Goal: Task Accomplishment & Management: Use online tool/utility

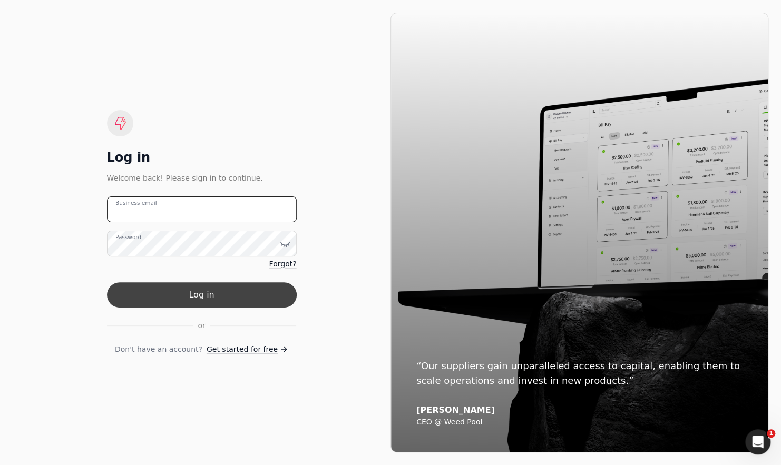
type email "[EMAIL_ADDRESS][DOMAIN_NAME]"
click at [254, 289] on button "Log in" at bounding box center [202, 294] width 190 height 25
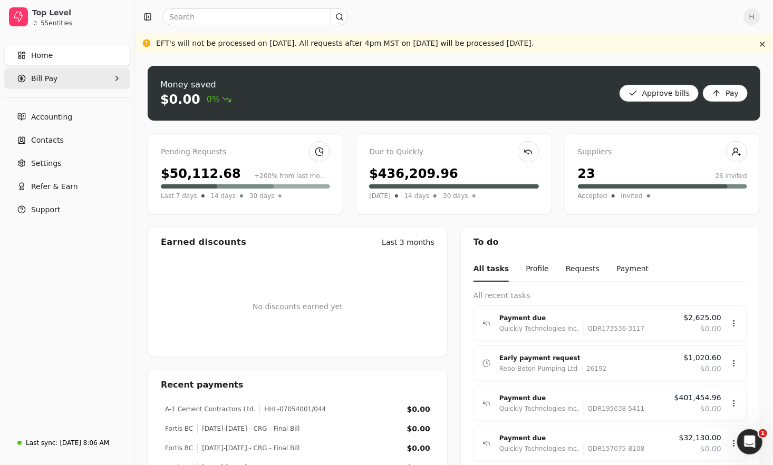
click at [53, 88] on Pay "Bill Pay" at bounding box center [67, 78] width 126 height 21
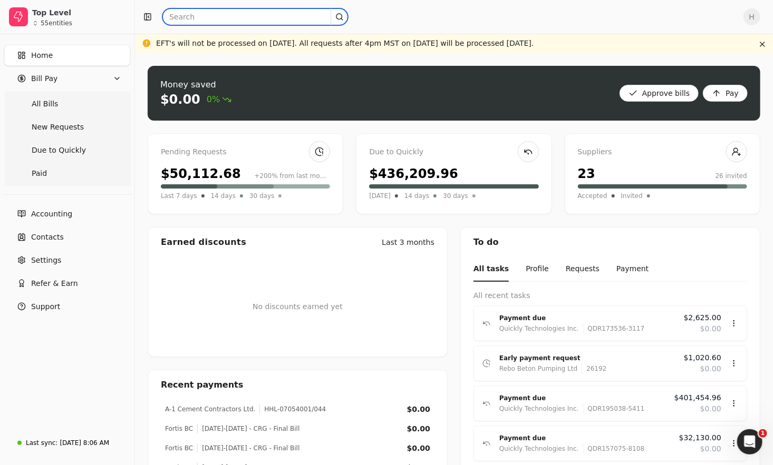
click at [190, 24] on input "text" at bounding box center [255, 16] width 186 height 17
type input "o"
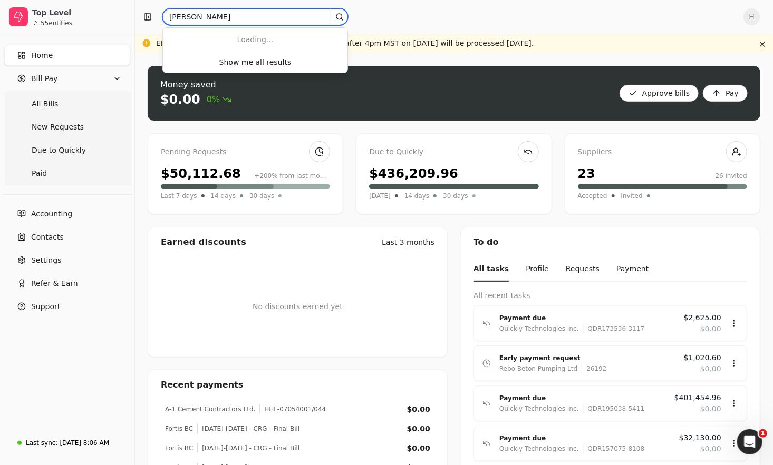
type input "[PERSON_NAME]"
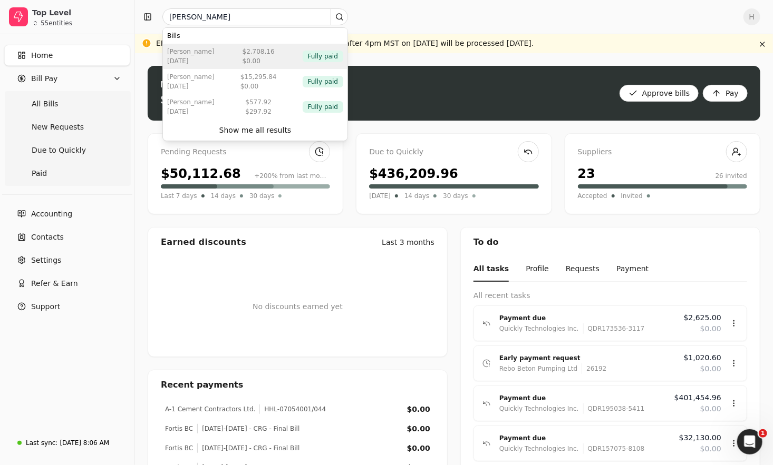
click at [250, 65] on div "[PERSON_NAME] [DATE] $2,708.16 $0.00 Fully paid" at bounding box center [255, 56] width 184 height 25
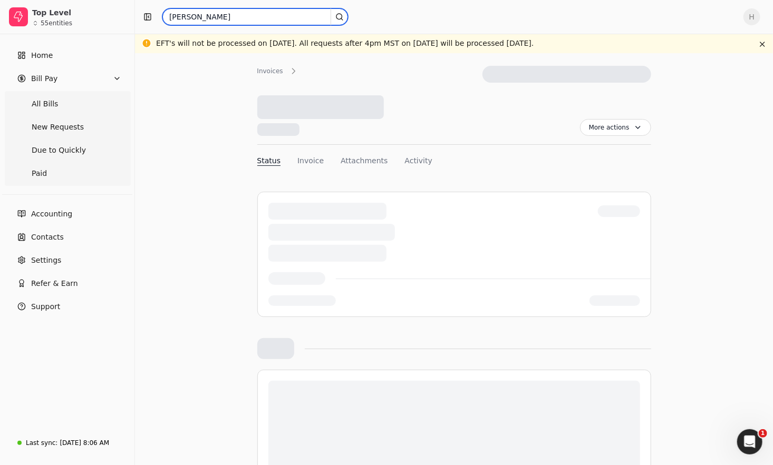
click at [214, 21] on input "[PERSON_NAME]" at bounding box center [255, 16] width 186 height 17
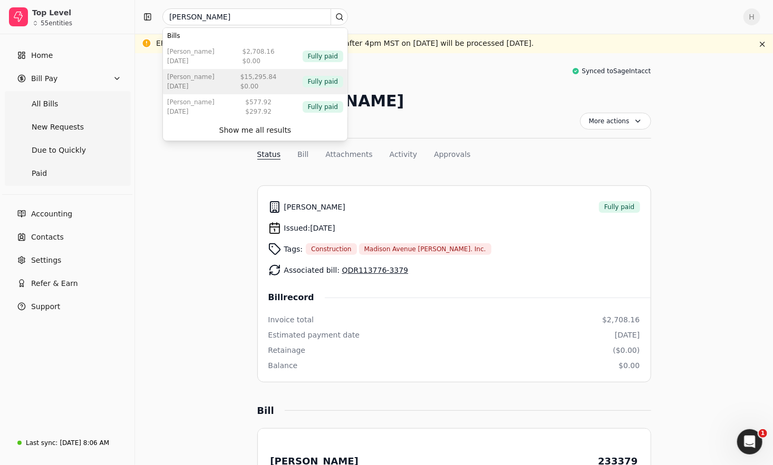
click at [248, 84] on div "$0.00" at bounding box center [258, 86] width 36 height 9
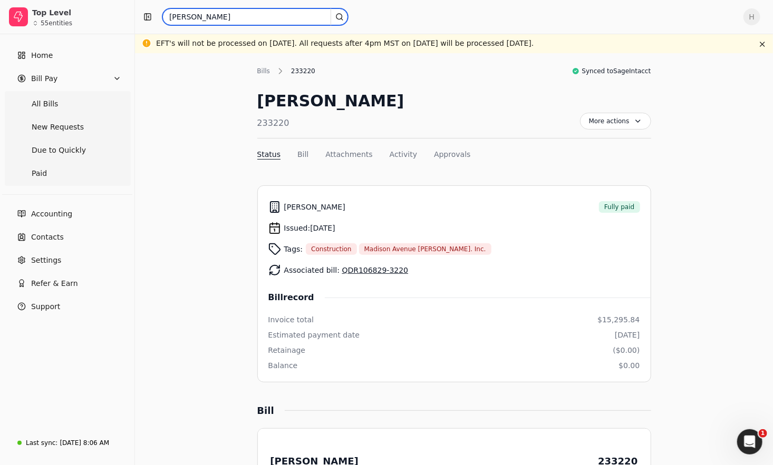
click at [206, 14] on input "[PERSON_NAME]" at bounding box center [255, 16] width 186 height 17
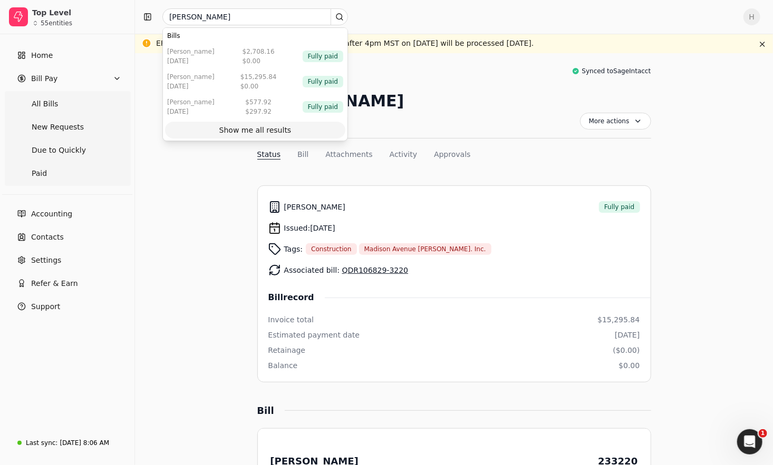
click at [261, 135] on div "Show me all results" at bounding box center [255, 130] width 72 height 11
